Goal: Information Seeking & Learning: Learn about a topic

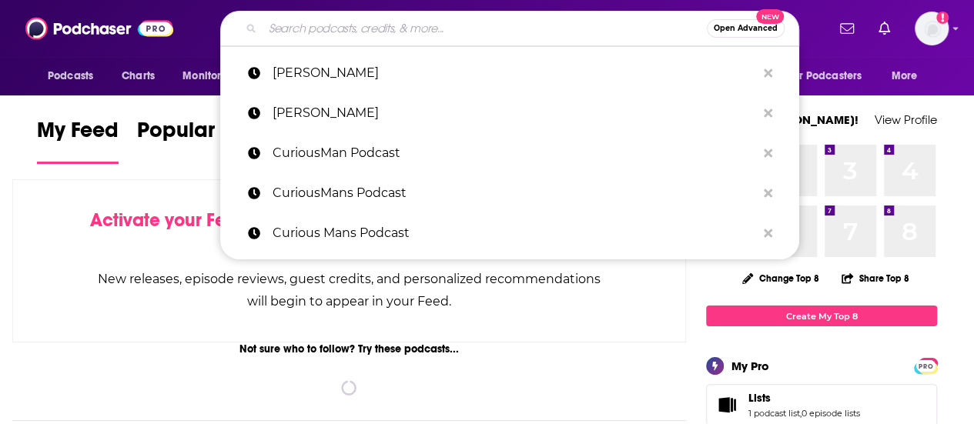
click at [360, 27] on input "Search podcasts, credits, & more..." at bounding box center [485, 28] width 444 height 25
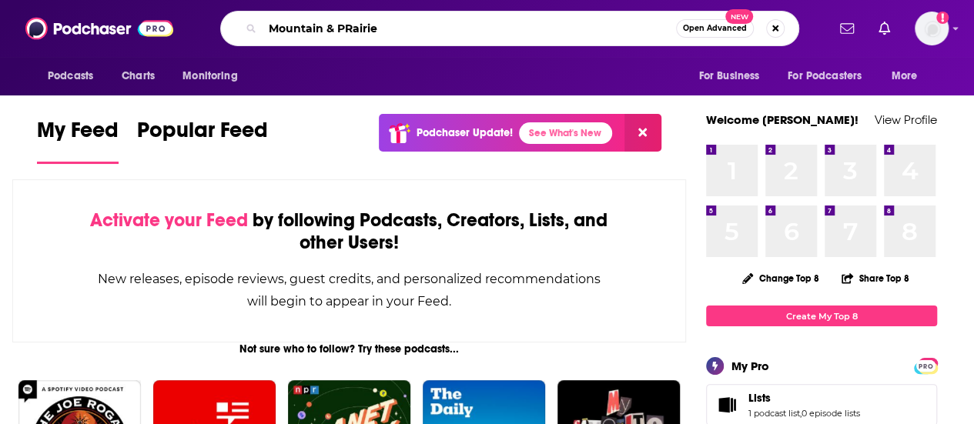
type input "Mountain & PRairie"
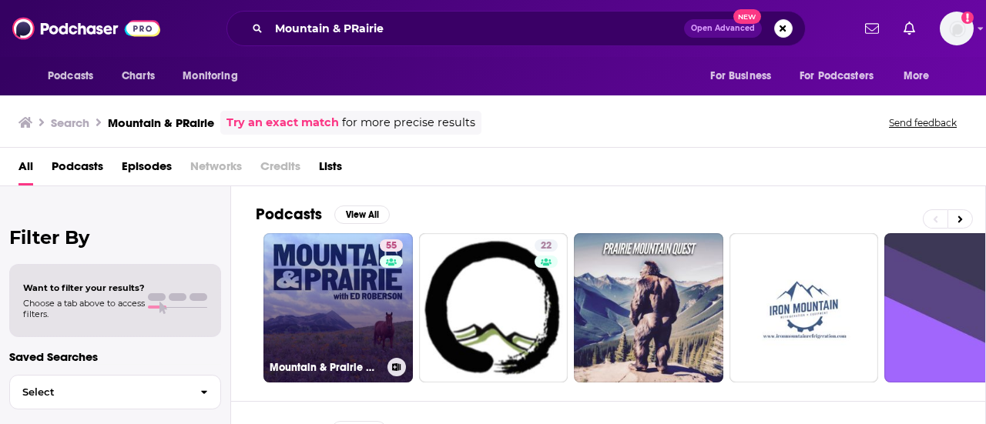
click at [334, 283] on link "55 Mountain & Prairie with [PERSON_NAME]" at bounding box center [337, 307] width 149 height 149
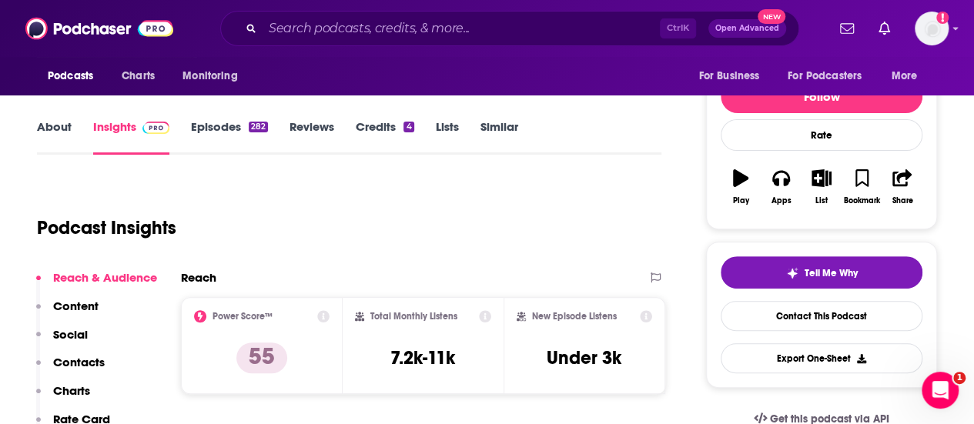
scroll to position [185, 0]
